Goal: Complete application form

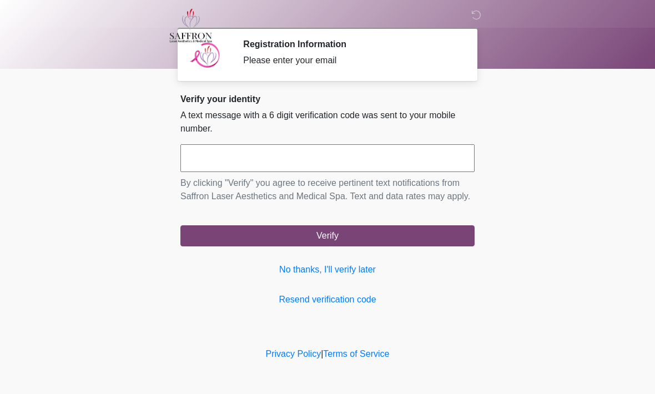
scroll to position [1, 0]
click at [297, 153] on input "text" at bounding box center [327, 158] width 294 height 28
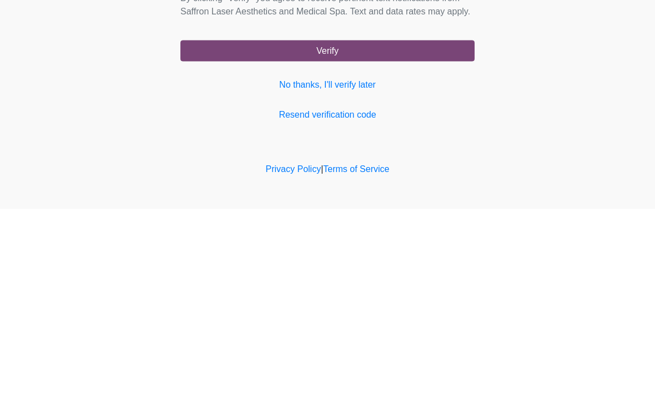
type input "******"
click at [340, 225] on button "Verify" at bounding box center [327, 235] width 294 height 21
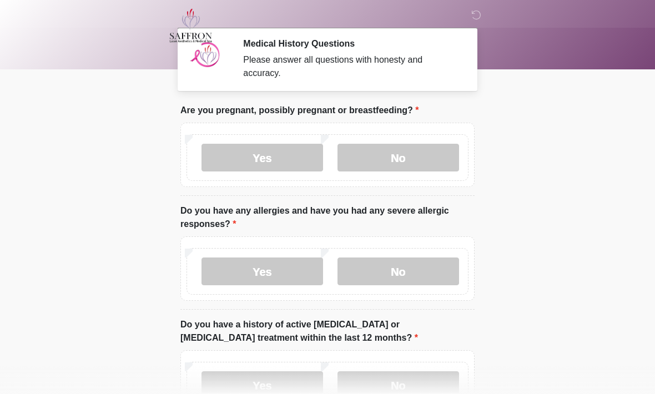
click at [401, 145] on label "No" at bounding box center [397, 158] width 121 height 28
click at [399, 263] on label "No" at bounding box center [397, 271] width 121 height 28
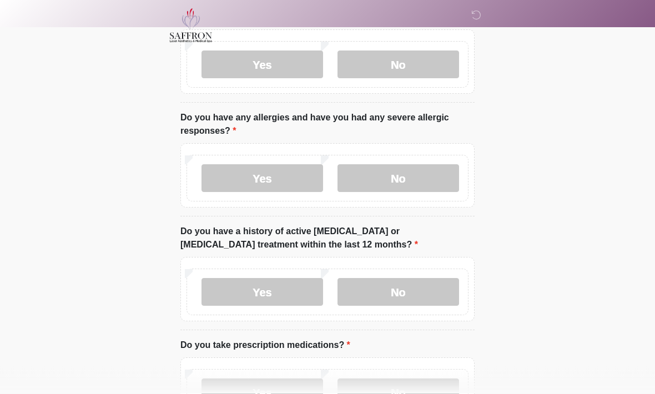
scroll to position [97, 0]
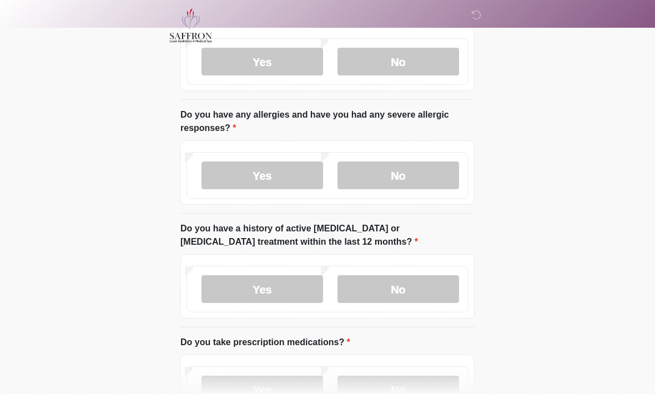
click at [402, 285] on label "No" at bounding box center [397, 289] width 121 height 28
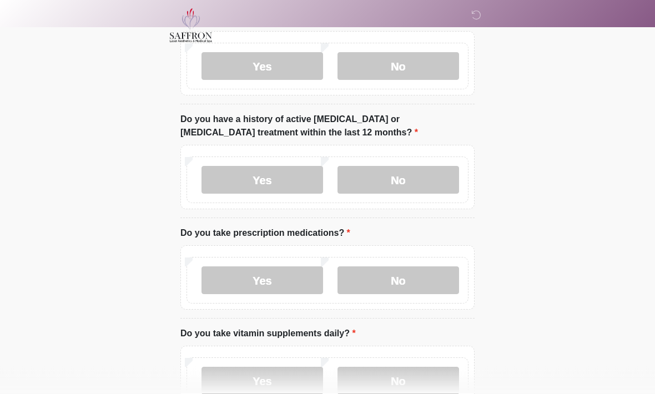
scroll to position [210, 0]
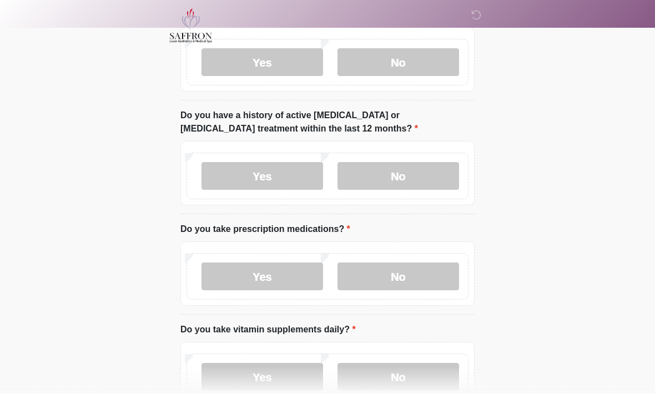
click at [271, 266] on label "Yes" at bounding box center [261, 276] width 121 height 28
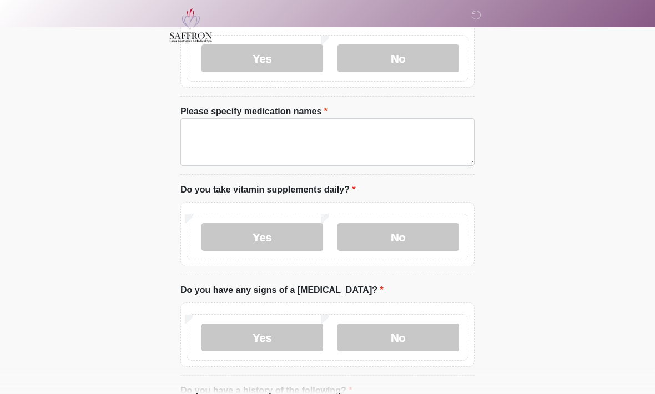
scroll to position [428, 0]
click at [282, 245] on label "Yes" at bounding box center [261, 237] width 121 height 28
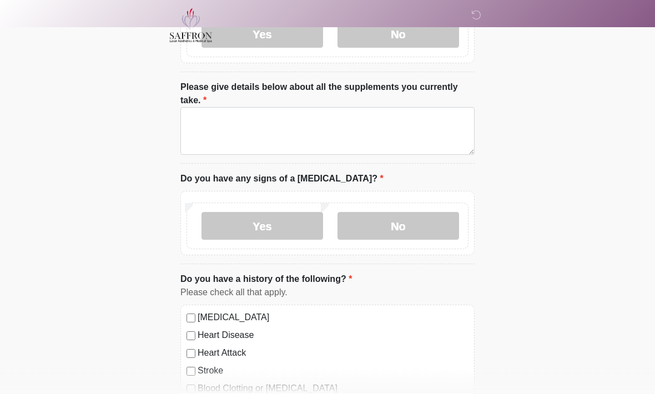
scroll to position [631, 0]
click at [410, 221] on label "No" at bounding box center [397, 226] width 121 height 28
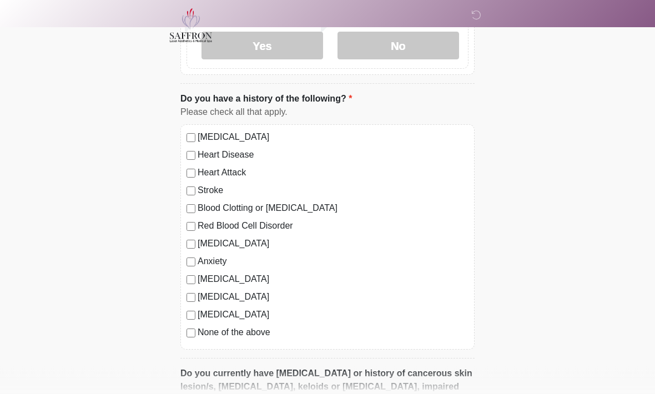
scroll to position [811, 0]
click at [195, 124] on div "High Blood Pressure Heart Disease Heart Attack Stroke Blood Clotting or Bleedin…" at bounding box center [327, 236] width 294 height 225
click at [193, 127] on div "High Blood Pressure Heart Disease Heart Attack Stroke Blood Clotting or Bleedin…" at bounding box center [327, 236] width 294 height 225
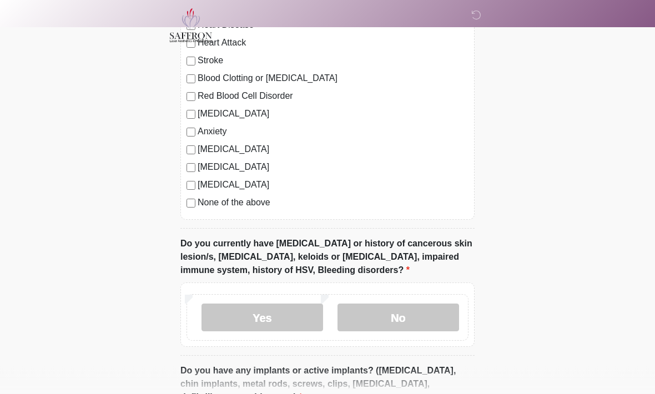
scroll to position [947, 0]
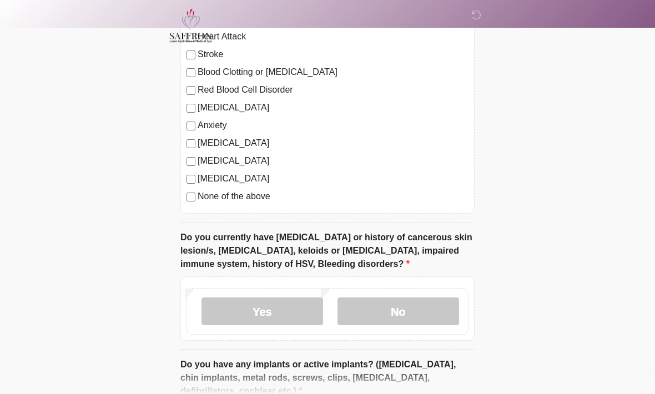
click at [275, 301] on label "Yes" at bounding box center [261, 311] width 121 height 28
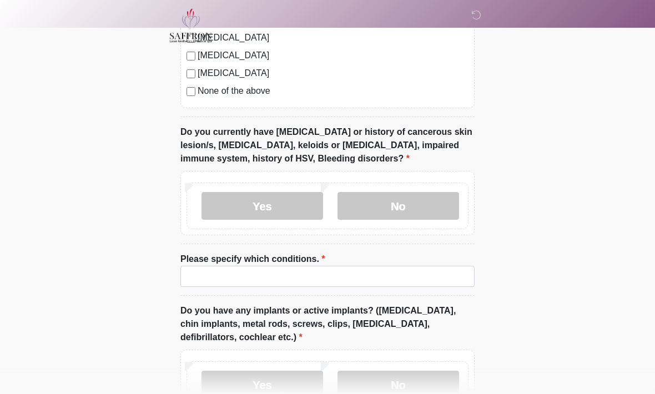
scroll to position [1047, 0]
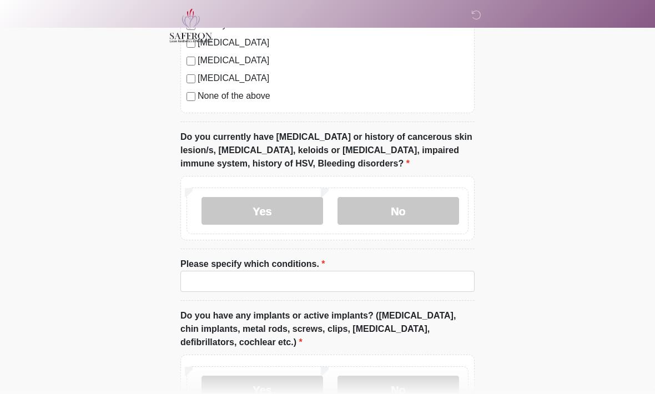
click at [404, 197] on label "No" at bounding box center [397, 211] width 121 height 28
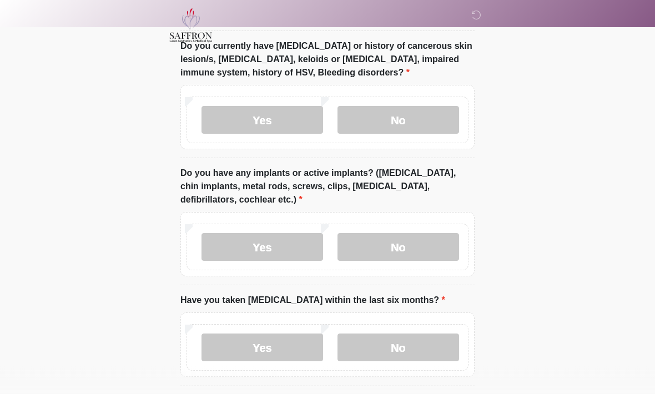
scroll to position [1180, 0]
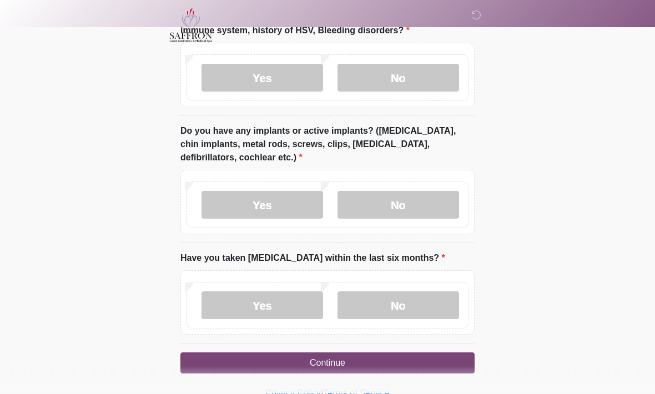
click at [411, 201] on label "No" at bounding box center [397, 205] width 121 height 28
click at [395, 298] on label "No" at bounding box center [397, 306] width 121 height 28
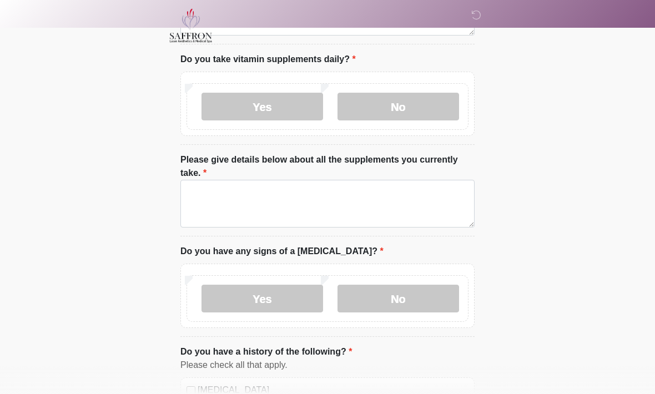
scroll to position [557, 0]
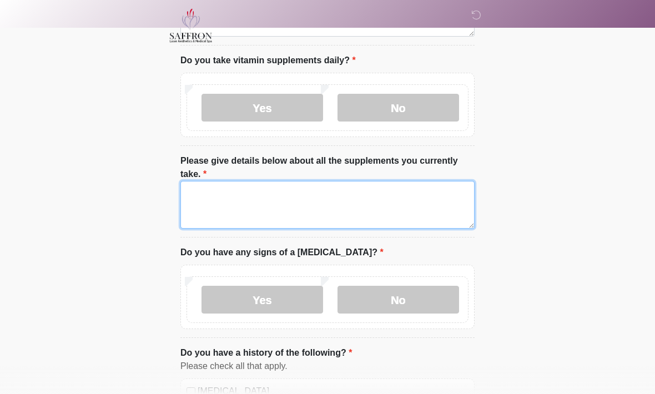
click at [245, 185] on textarea "Please give details below about all the supplements you currently take." at bounding box center [327, 205] width 294 height 48
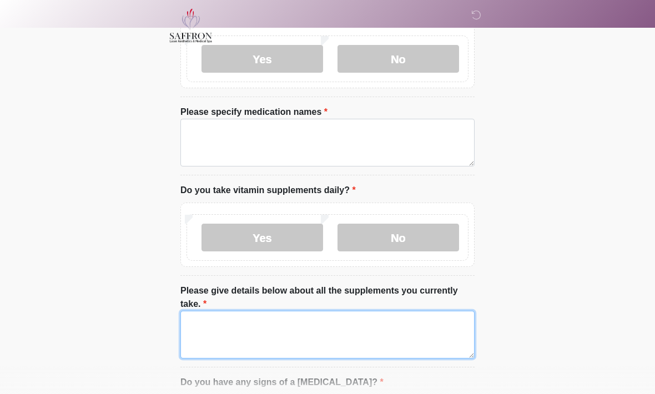
scroll to position [427, 0]
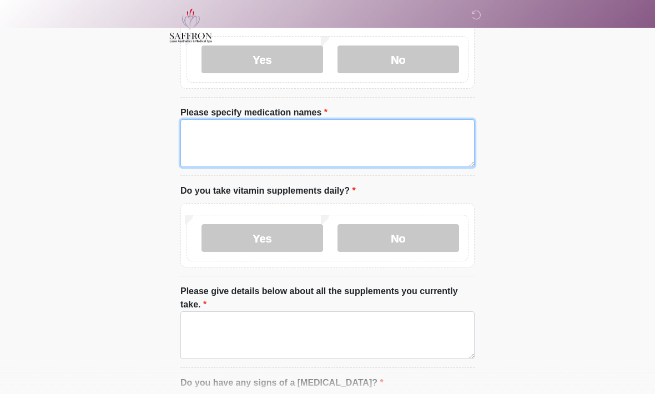
click at [203, 135] on textarea "Please specify medication names" at bounding box center [327, 143] width 294 height 48
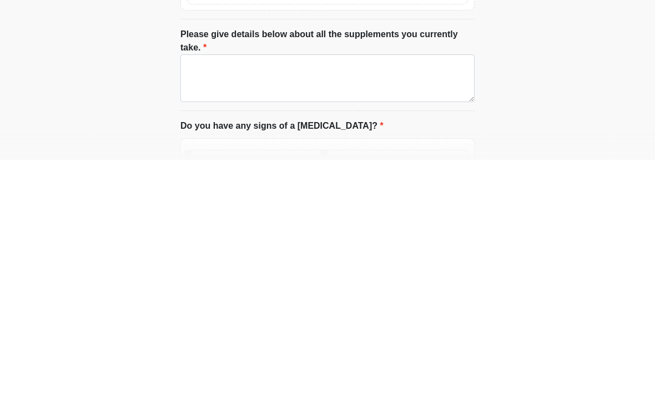
scroll to position [450, 0]
type textarea "**********"
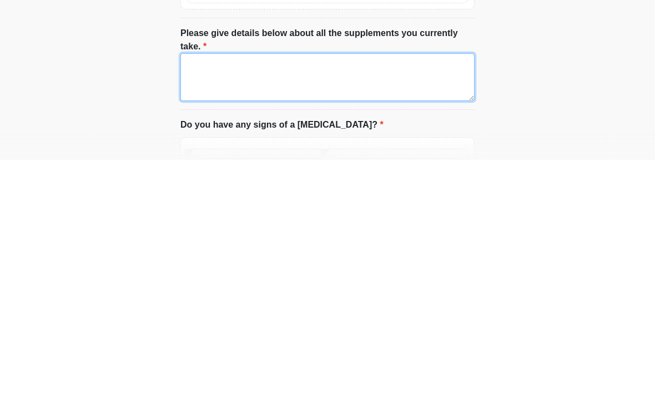
click at [415, 287] on textarea "Please give details below about all the supplements you currently take." at bounding box center [327, 311] width 294 height 48
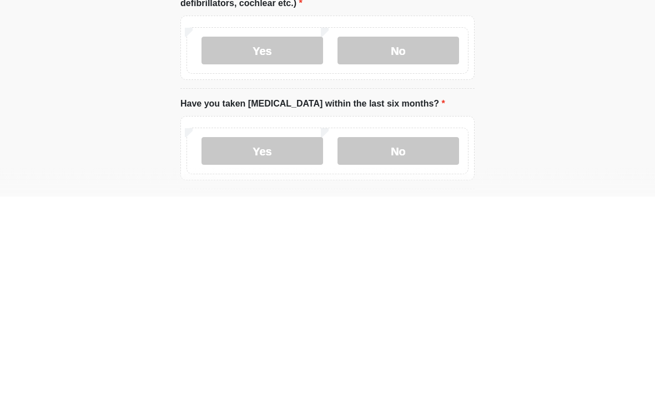
scroll to position [1217, 0]
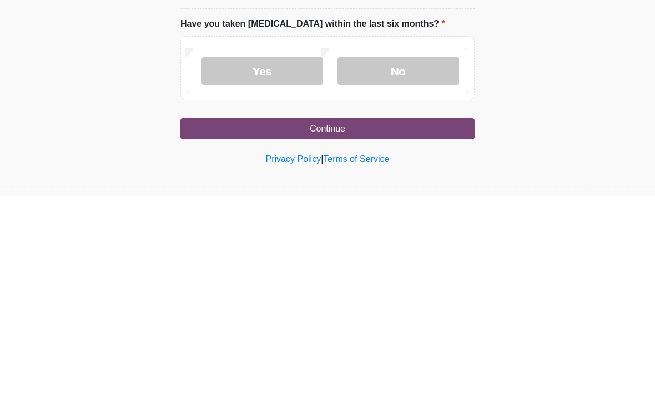
type textarea "**********"
click at [348, 316] on button "Continue" at bounding box center [327, 326] width 294 height 21
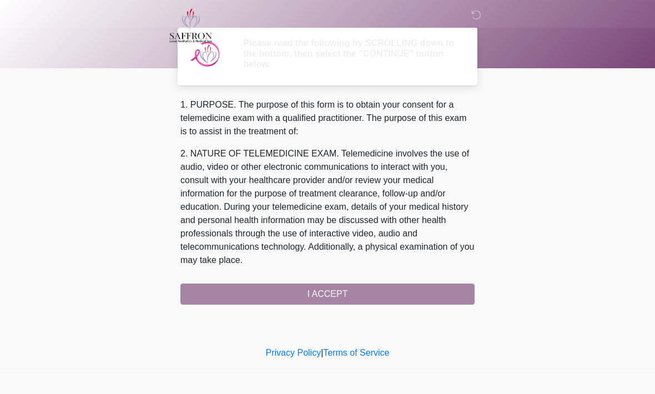
scroll to position [0, 0]
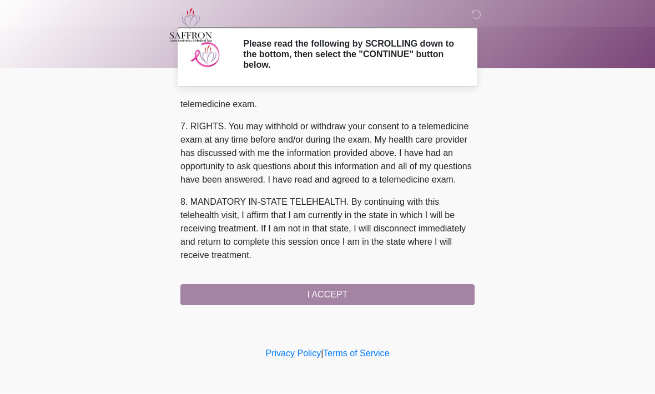
click at [342, 299] on div "1. PURPOSE. The purpose of this form is to obtain your consent for a telemedici…" at bounding box center [327, 202] width 294 height 206
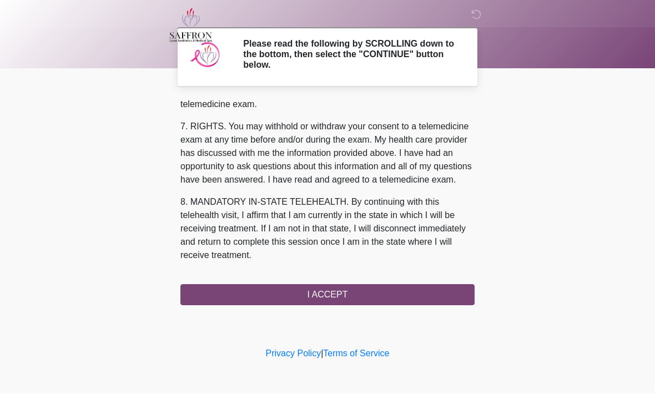
click at [360, 292] on button "I ACCEPT" at bounding box center [327, 295] width 294 height 21
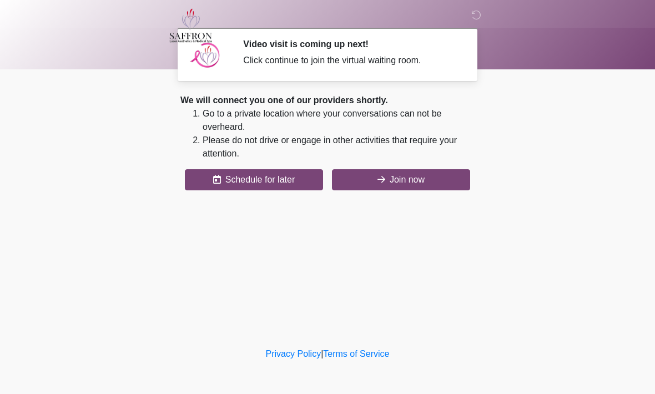
click at [411, 176] on button "Join now" at bounding box center [401, 179] width 138 height 21
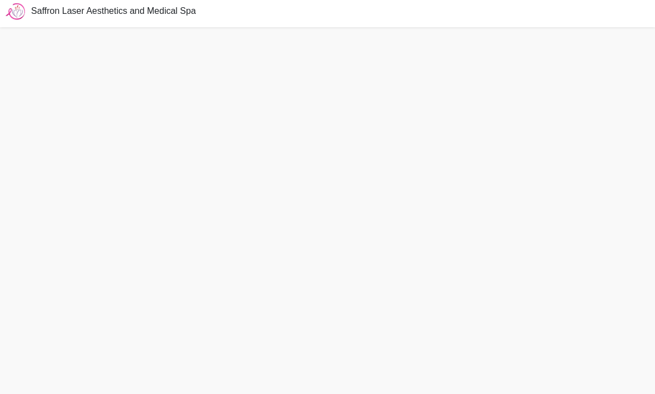
scroll to position [39, 0]
